Goal: Task Accomplishment & Management: Complete application form

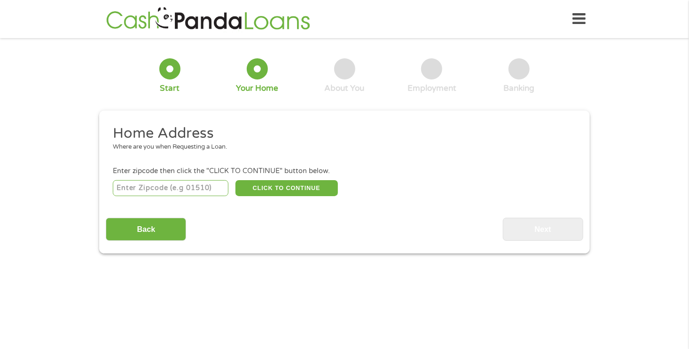
click at [149, 191] on input "number" at bounding box center [171, 188] width 116 height 16
type input "66102"
click at [272, 185] on button "CLICK TO CONTINUE" at bounding box center [286, 188] width 102 height 16
type input "66102"
type input "[US_STATE][GEOGRAPHIC_DATA]"
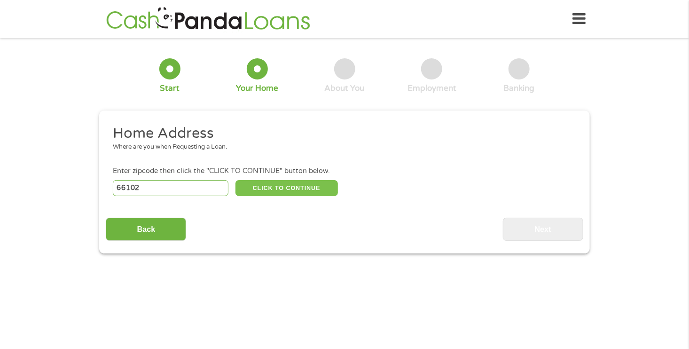
select select "[US_STATE]"
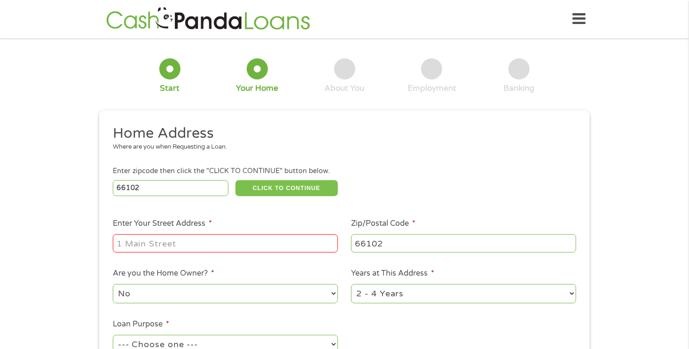
scroll to position [141, 0]
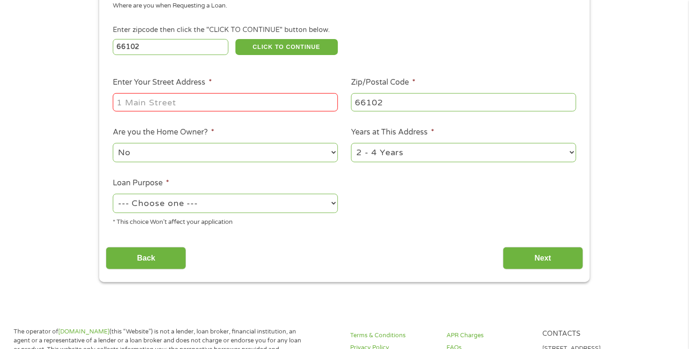
click at [188, 101] on input "Enter Your Street Address *" at bounding box center [225, 102] width 225 height 18
type input "[STREET_ADDRESS][PERSON_NAME]"
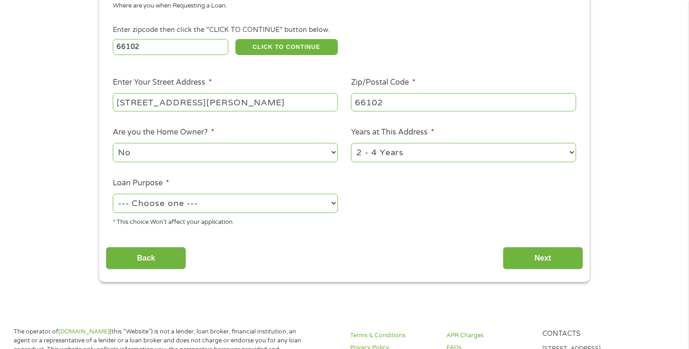
click at [268, 204] on select "--- Choose one --- Pay Bills Debt Consolidation Home Improvement Major Purchase…" at bounding box center [225, 203] width 225 height 19
select select "paybills"
click at [113, 194] on select "--- Choose one --- Pay Bills Debt Consolidation Home Improvement Major Purchase…" at bounding box center [225, 203] width 225 height 19
click at [556, 257] on input "Next" at bounding box center [543, 258] width 80 height 23
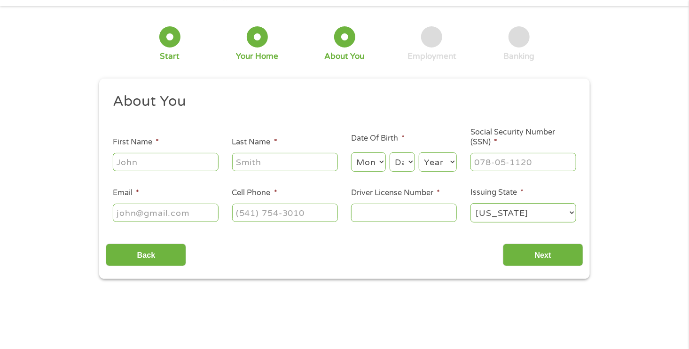
scroll to position [0, 0]
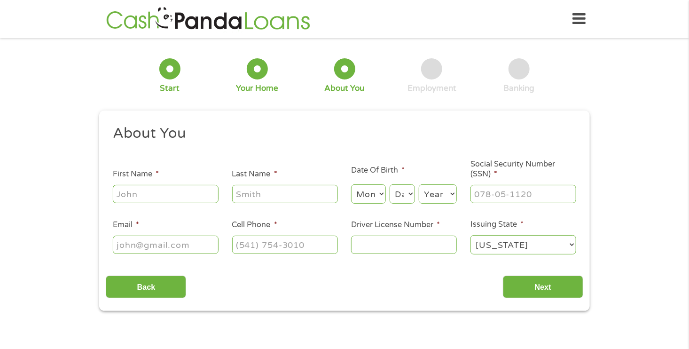
click at [143, 192] on input "First Name *" at bounding box center [166, 194] width 106 height 18
type input "carethia"
type input "jester"
select select "9"
select select "15"
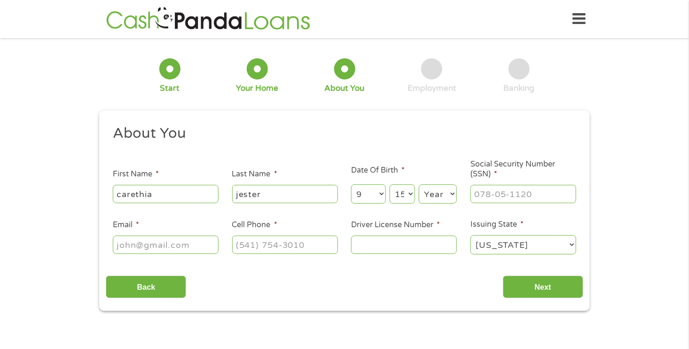
select select "1980"
type input "[EMAIL_ADDRESS][DOMAIN_NAME]"
type input "[PHONE_NUMBER]"
click at [495, 199] on input "___-__-____" at bounding box center [523, 194] width 106 height 18
type input "512-82-1354"
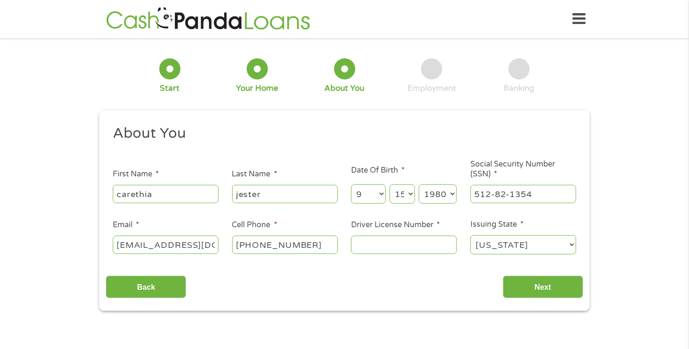
click at [420, 246] on input "Driver License Number *" at bounding box center [404, 244] width 106 height 18
type input "k01856976"
click at [525, 288] on input "Next" at bounding box center [543, 286] width 80 height 23
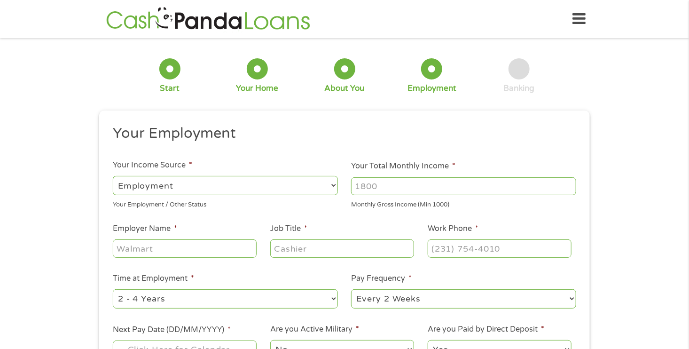
click at [408, 188] on input "Your Total Monthly Income *" at bounding box center [463, 186] width 225 height 18
type input "2899"
drag, startPoint x: 208, startPoint y: 250, endPoint x: 32, endPoint y: 245, distance: 175.8
click at [32, 245] on div "1 Start 2 Your Home 3 About You 4 Employment 5 Banking 6 This field is hidden w…" at bounding box center [344, 230] width 689 height 371
type input "hyatt place"
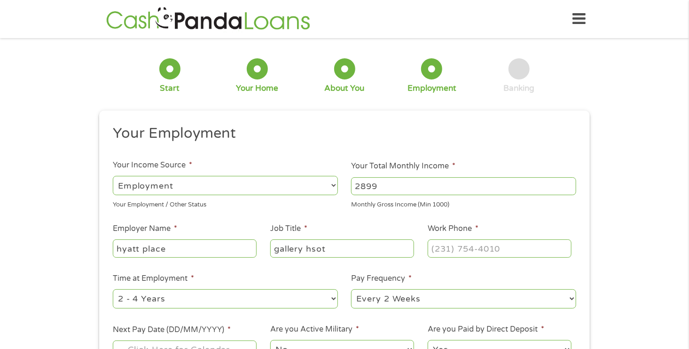
type input "gallery hsot"
type input "[PHONE_NUMBER]"
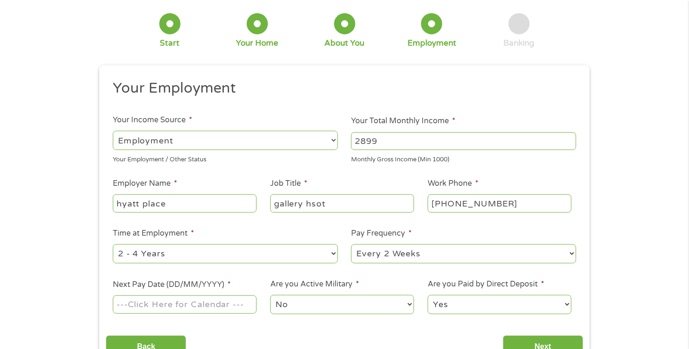
scroll to position [94, 0]
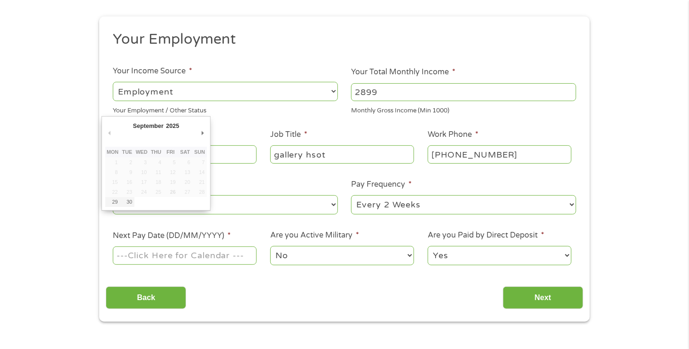
click at [226, 260] on input "Next Pay Date (DD/MM/YYYY) *" at bounding box center [185, 255] width 144 height 18
click at [109, 135] on button "Previous Month" at bounding box center [109, 133] width 8 height 13
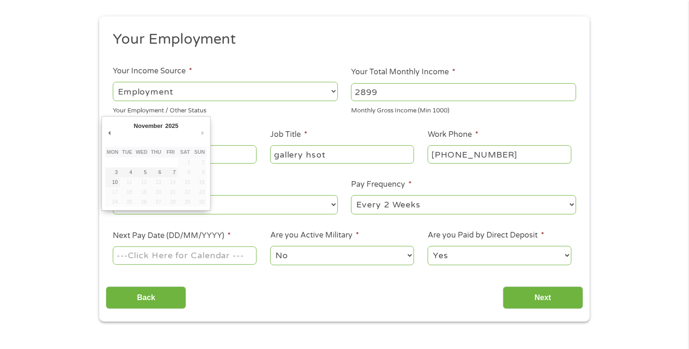
click at [200, 131] on button "Next Month" at bounding box center [202, 133] width 8 height 13
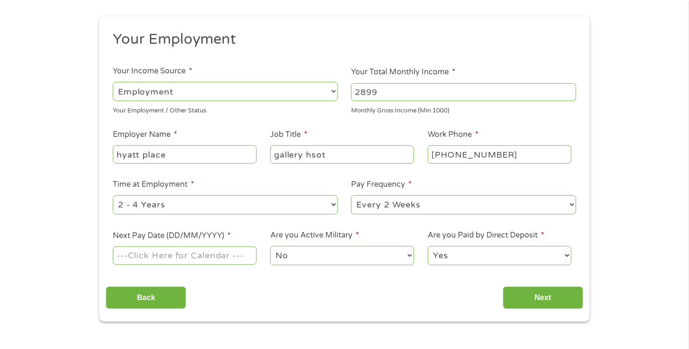
click at [220, 119] on ul "Your Employment Your Income Source * --- Choose one --- Employment [DEMOGRAPHIC…" at bounding box center [344, 151] width 477 height 243
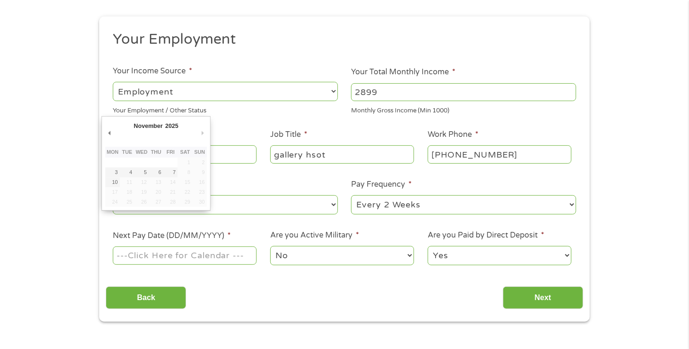
click at [155, 254] on input "Next Pay Date (DD/MM/YYYY) *" at bounding box center [185, 255] width 144 height 18
click at [109, 135] on button "Previous Month" at bounding box center [109, 133] width 8 height 13
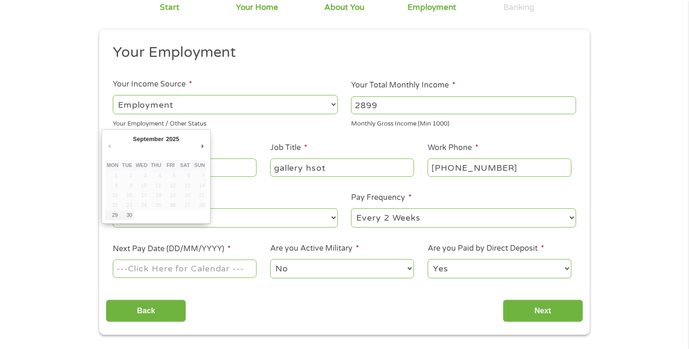
scroll to position [0, 0]
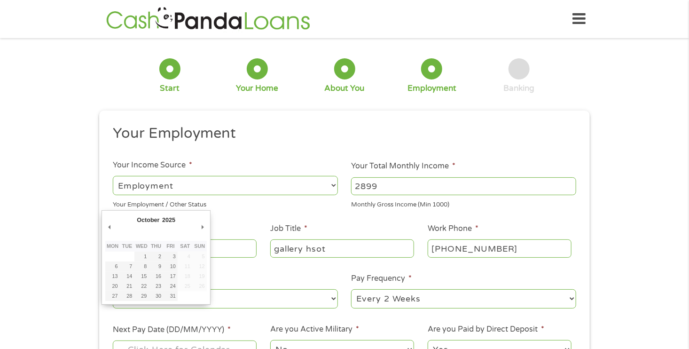
click at [196, 223] on div "October January February March April May June July August September October Nov…" at bounding box center [155, 222] width 101 height 16
click at [200, 225] on button "Next Month" at bounding box center [202, 227] width 8 height 13
type input "[DATE]"
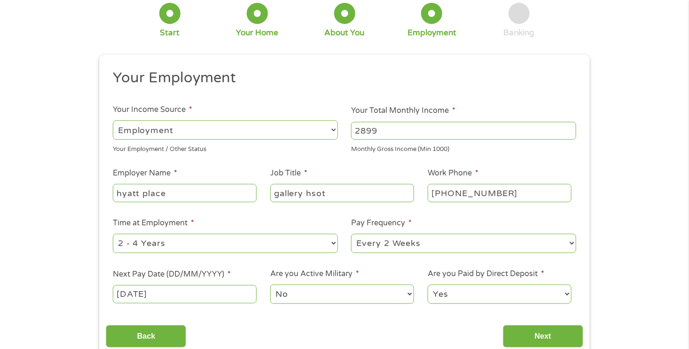
scroll to position [141, 0]
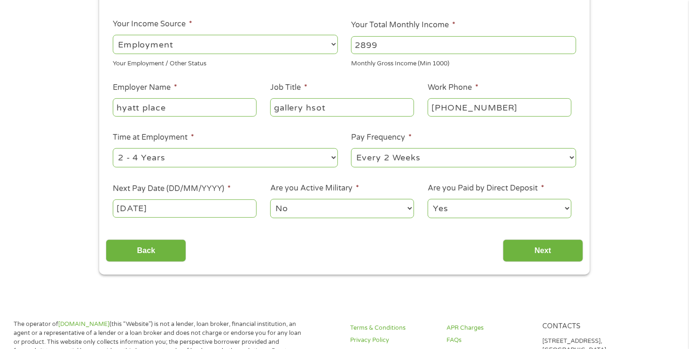
click at [179, 206] on input "[DATE]" at bounding box center [185, 208] width 144 height 18
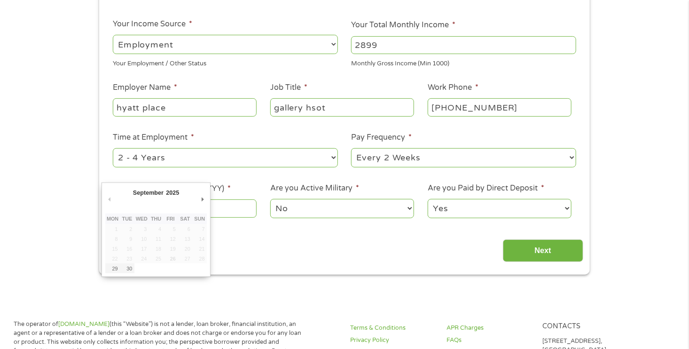
click at [109, 202] on button "Previous Month" at bounding box center [109, 199] width 8 height 13
drag, startPoint x: 116, startPoint y: 202, endPoint x: 171, endPoint y: 203, distance: 55.5
click at [148, 205] on div "September January February March April May June July August September October N…" at bounding box center [155, 229] width 101 height 87
drag, startPoint x: 266, startPoint y: 240, endPoint x: 271, endPoint y: 237, distance: 5.5
click at [267, 240] on div "Back Next" at bounding box center [344, 247] width 477 height 30
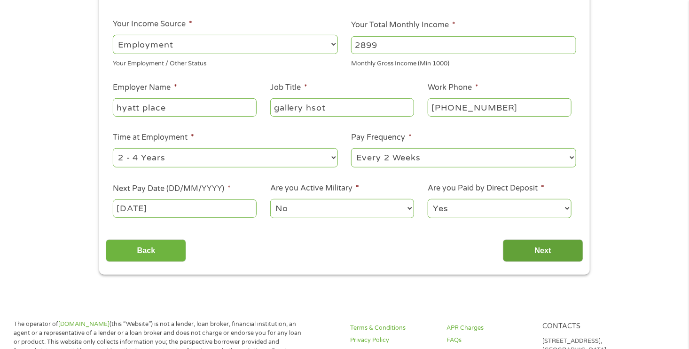
click at [542, 246] on input "Next" at bounding box center [543, 250] width 80 height 23
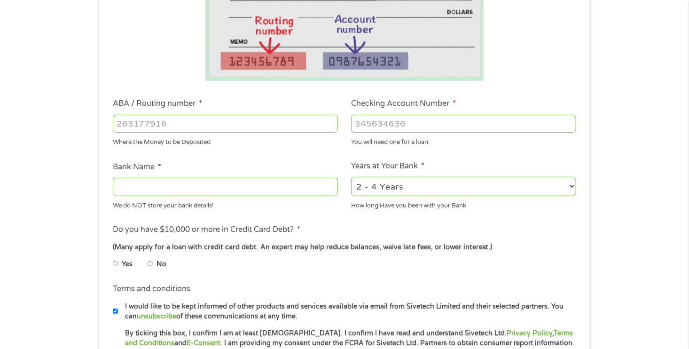
scroll to position [188, 0]
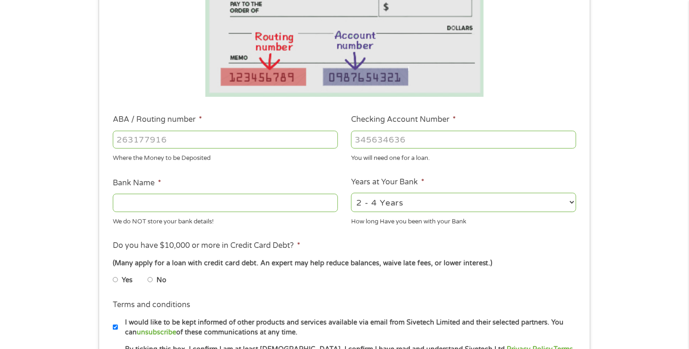
click at [243, 136] on input "ABA / Routing number *" at bounding box center [225, 140] width 225 height 18
click at [214, 199] on input "Bank Name *" at bounding box center [225, 203] width 225 height 18
type input "[PERSON_NAME] bank"
click at [382, 191] on div "2 - 4 Years 6 - 12 Months 1 - 2 Years Over 4 Years" at bounding box center [463, 202] width 225 height 23
click at [382, 195] on select "2 - 4 Years 6 - 12 Months 1 - 2 Years Over 4 Years" at bounding box center [463, 202] width 225 height 19
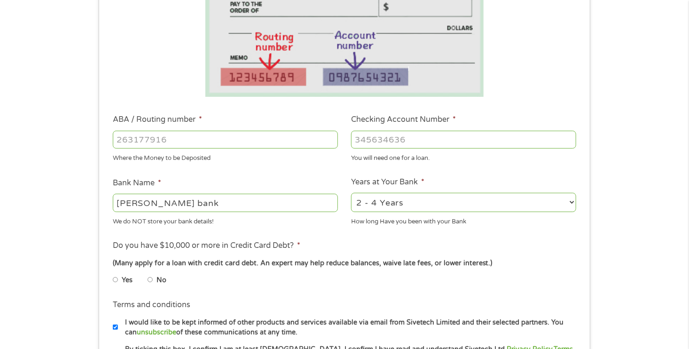
select select "60months"
click at [351, 193] on select "2 - 4 Years 6 - 12 Months 1 - 2 Years Over 4 Years" at bounding box center [463, 202] width 225 height 19
click at [271, 142] on input "ABA / Routing number *" at bounding box center [225, 140] width 225 height 18
type input "041215663"
type input "[PERSON_NAME] BANK"
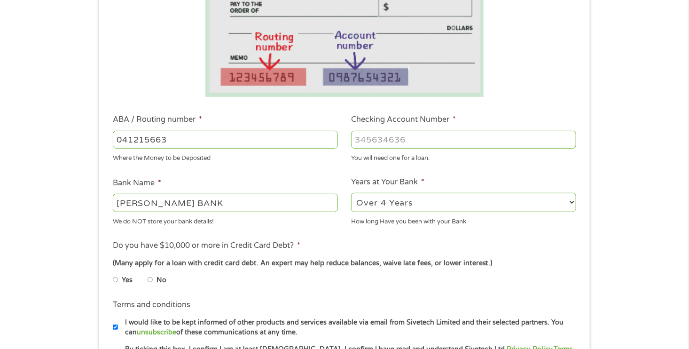
type input "041215663"
click at [394, 142] on input "Checking Account Number *" at bounding box center [463, 140] width 225 height 18
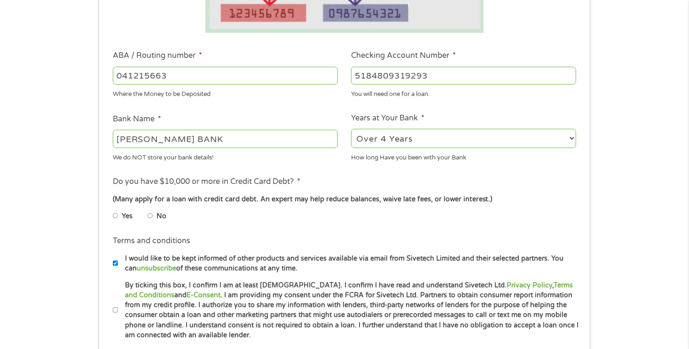
scroll to position [329, 0]
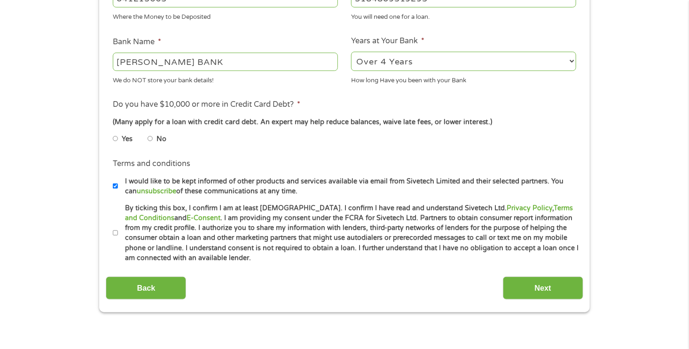
type input "5184809319293"
click at [117, 138] on input "Yes" at bounding box center [116, 138] width 6 height 15
radio input "true"
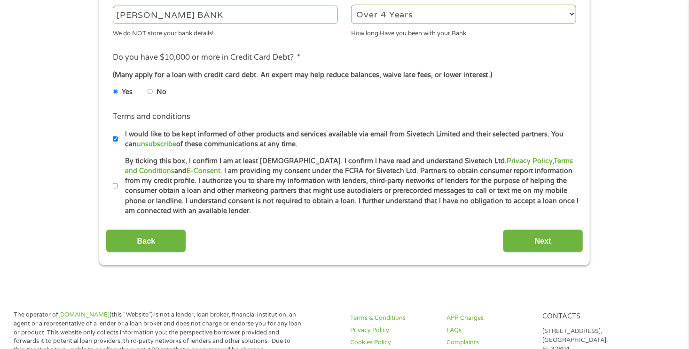
click at [149, 94] on input "No" at bounding box center [151, 91] width 6 height 15
radio input "true"
click at [114, 187] on input "By ticking this box, I confirm I am at least [DEMOGRAPHIC_DATA]. I confirm I ha…" at bounding box center [116, 186] width 6 height 15
checkbox input "true"
click at [546, 241] on input "Next" at bounding box center [543, 240] width 80 height 23
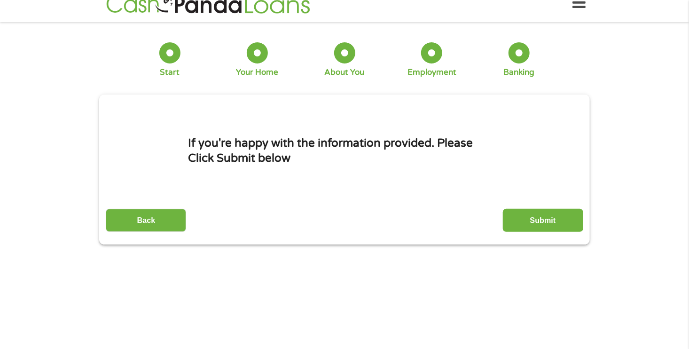
scroll to position [0, 0]
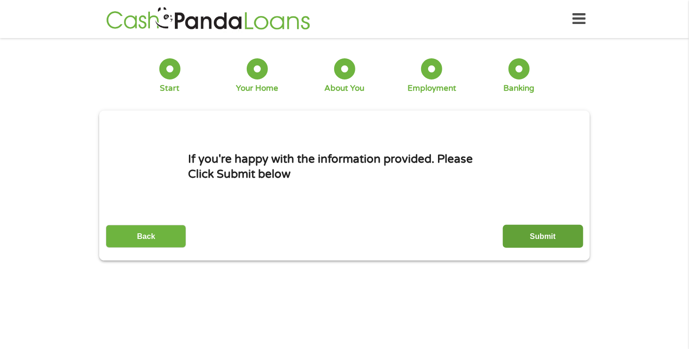
click at [530, 234] on input "Submit" at bounding box center [543, 236] width 80 height 23
